Goal: Check status: Check status

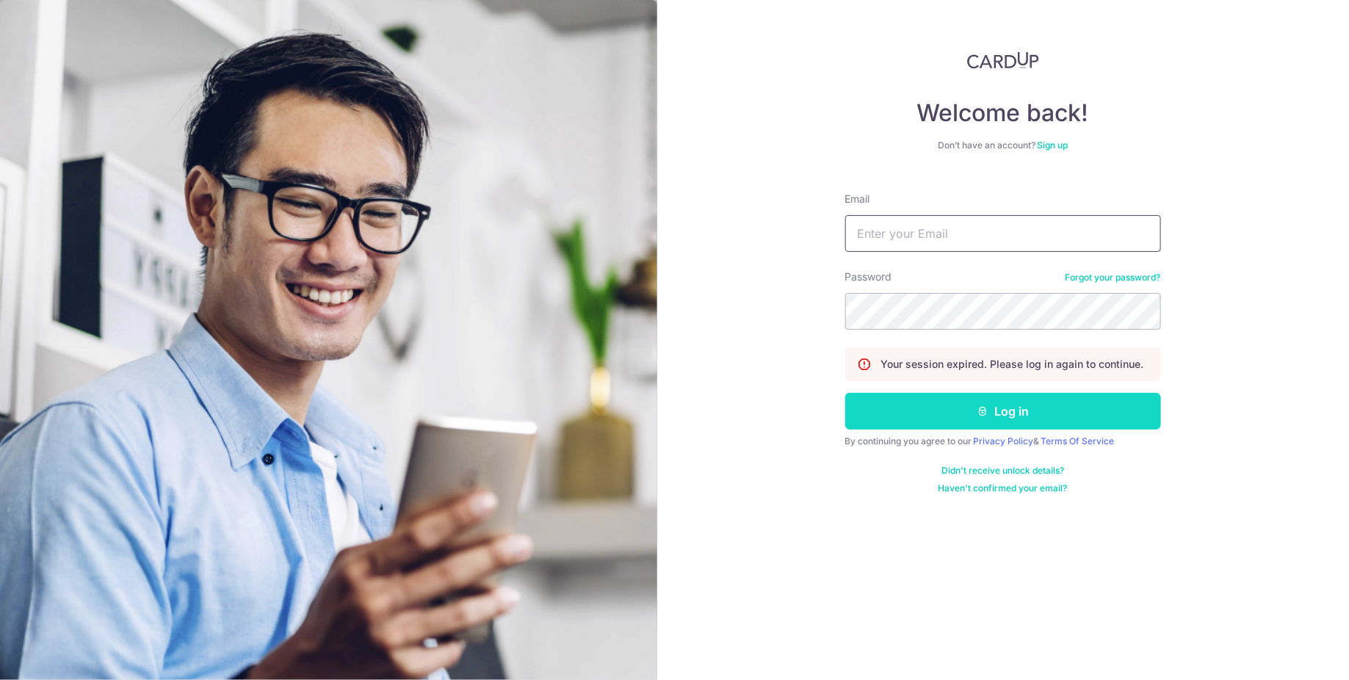
type input "[EMAIL_ADDRESS][DOMAIN_NAME]"
click at [896, 422] on button "Log in" at bounding box center [1003, 411] width 316 height 37
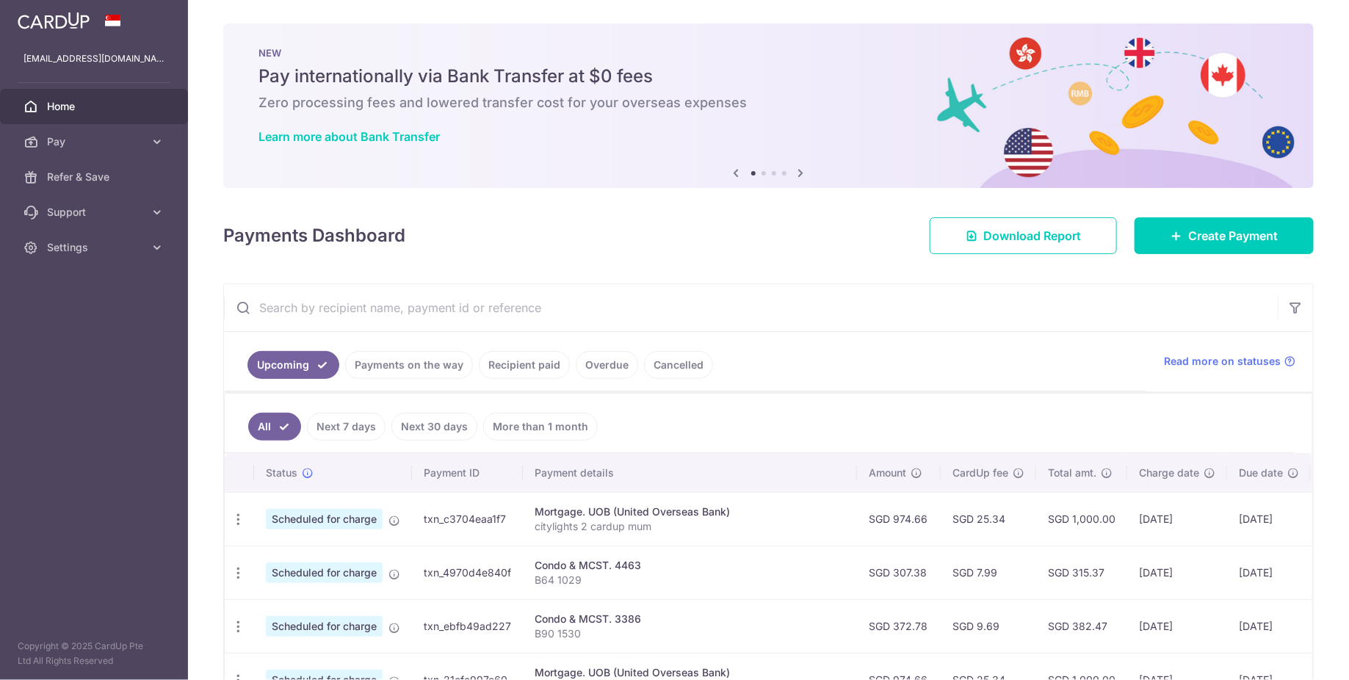
click at [385, 370] on link "Payments on the way" at bounding box center [409, 365] width 128 height 28
